Goal: Transaction & Acquisition: Purchase product/service

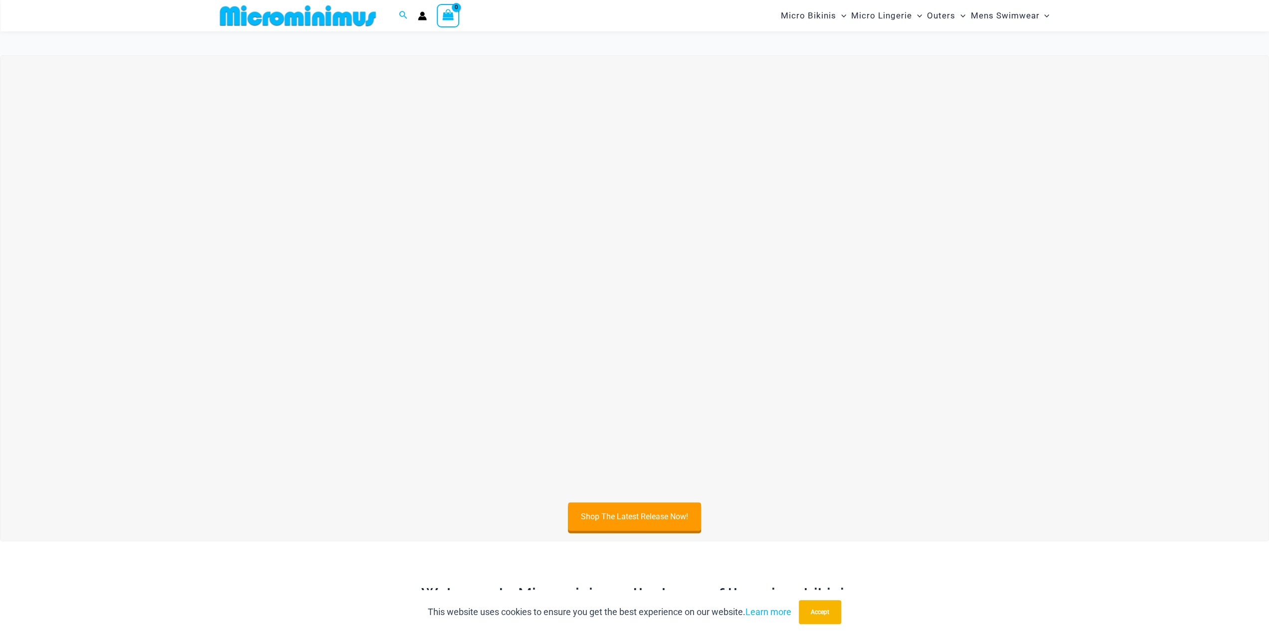
scroll to position [91, 0]
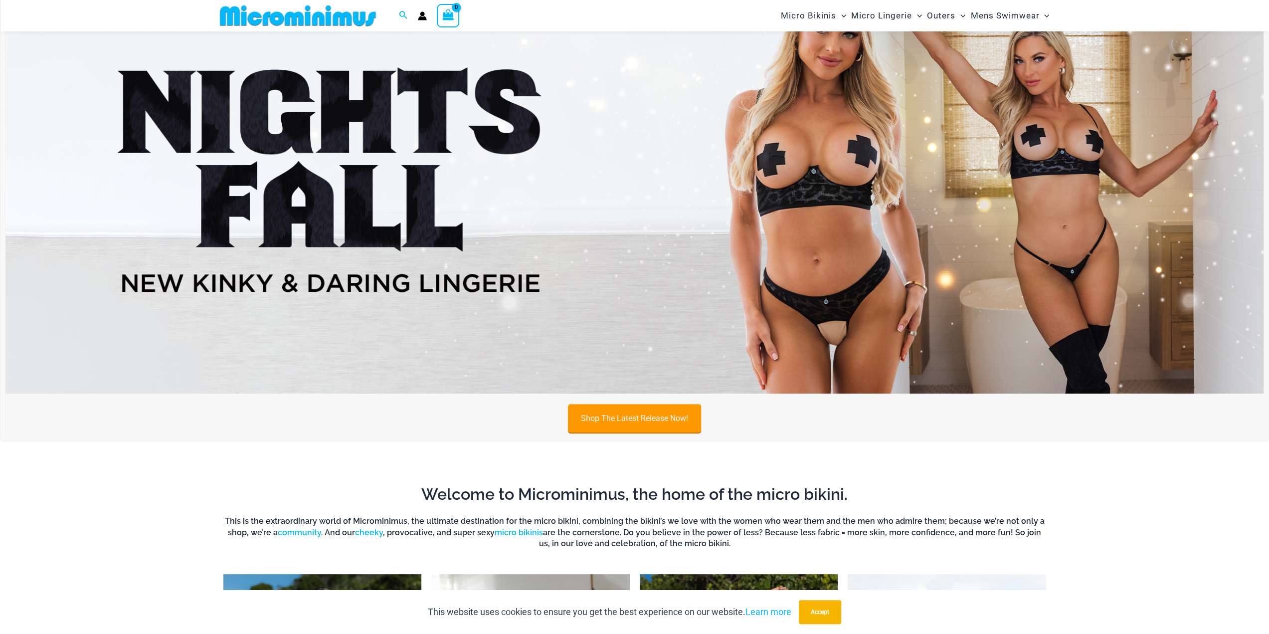
drag, startPoint x: 636, startPoint y: 417, endPoint x: 645, endPoint y: 413, distance: 9.4
click at [636, 417] on link "Shop The Latest Release Now!" at bounding box center [634, 418] width 133 height 28
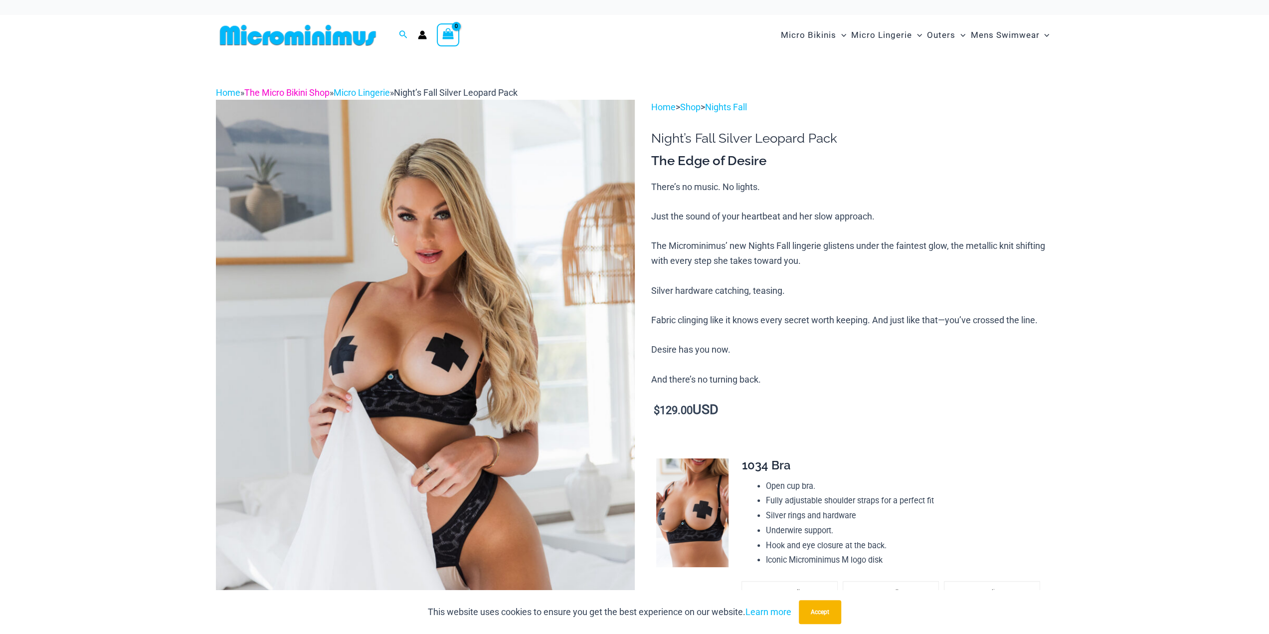
click at [286, 90] on link "The Micro Bikini Shop" at bounding box center [286, 92] width 85 height 10
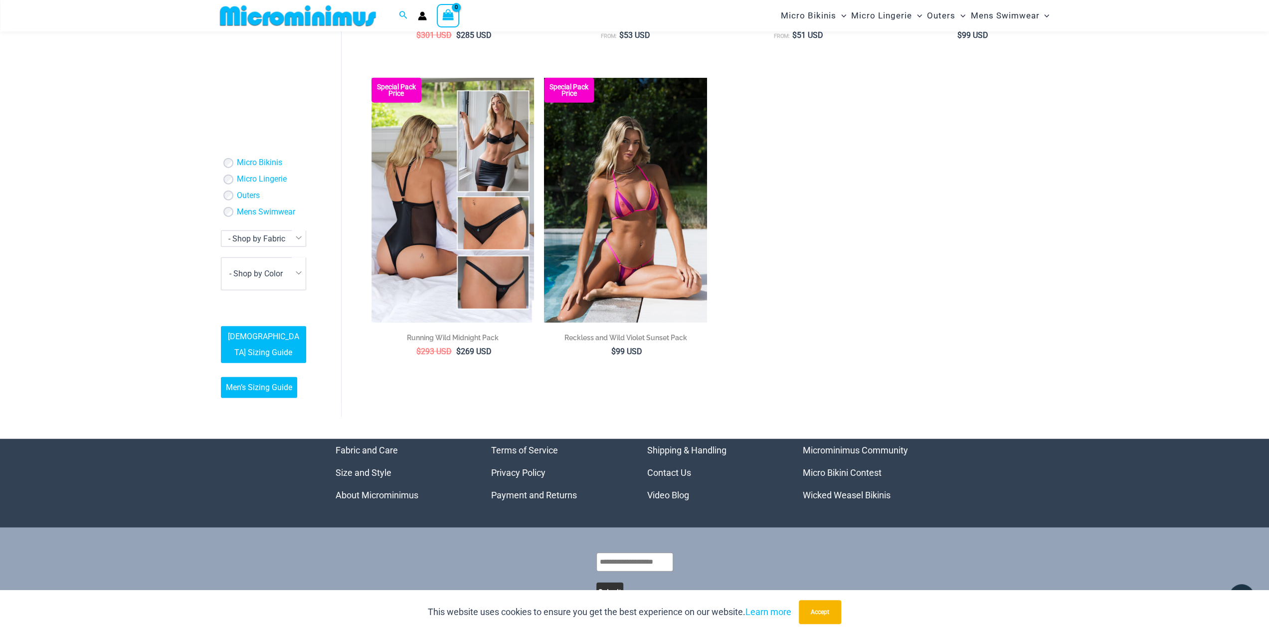
scroll to position [2314, 0]
